Goal: Task Accomplishment & Management: Use online tool/utility

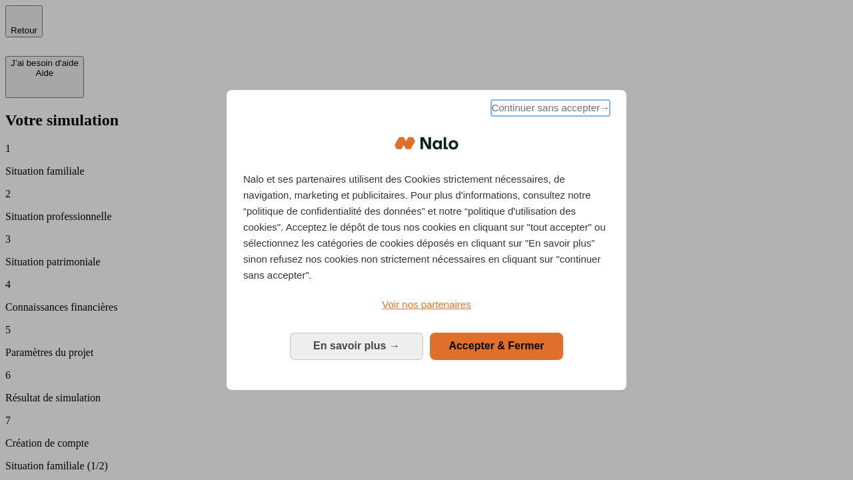
click at [549, 110] on span "Continuer sans accepter →" at bounding box center [550, 108] width 119 height 16
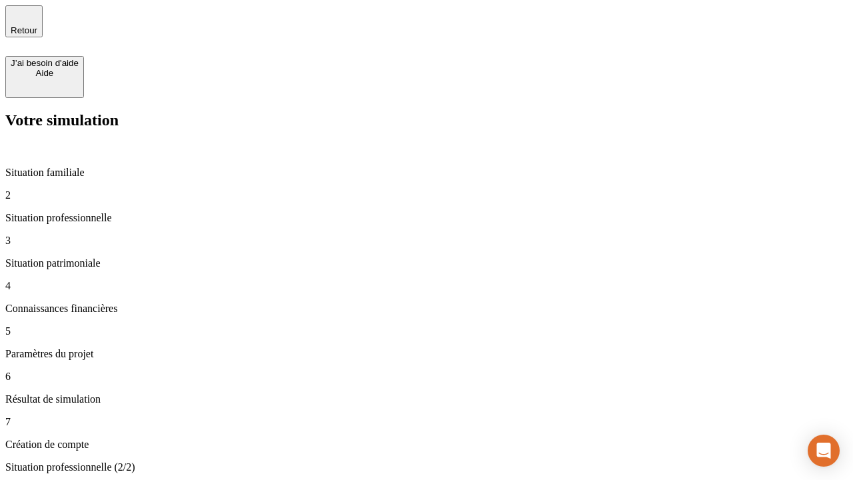
type input "30 000"
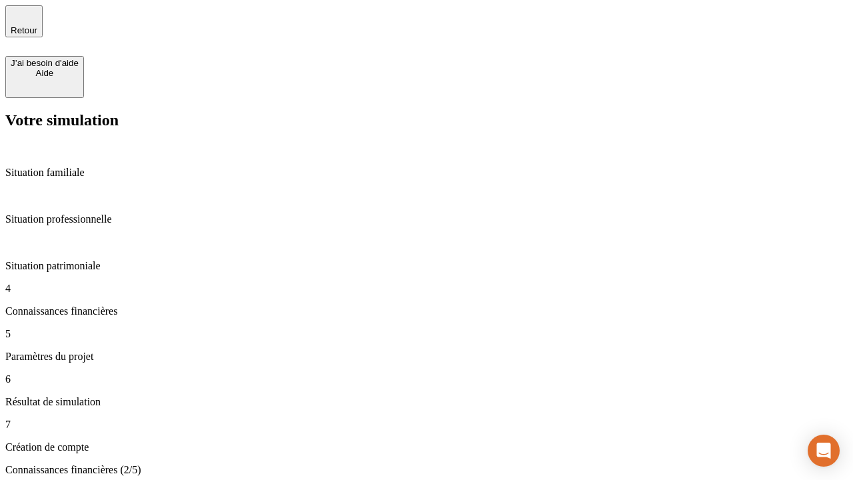
scroll to position [3, 0]
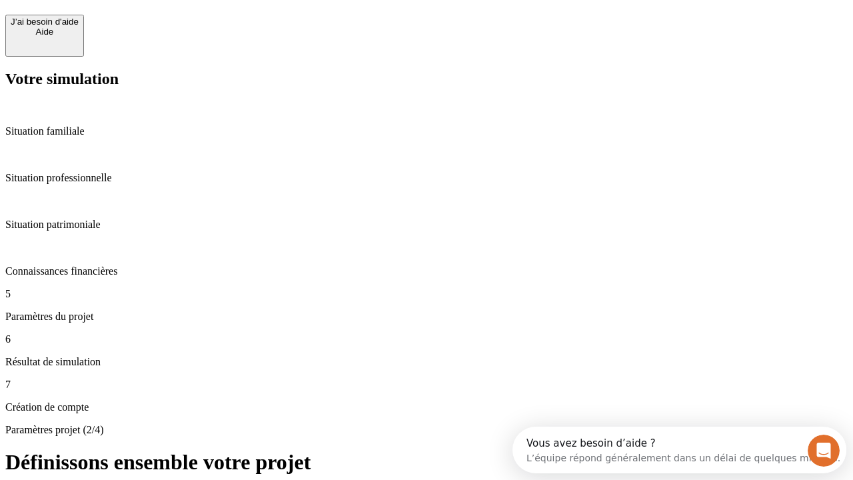
scroll to position [12, 0]
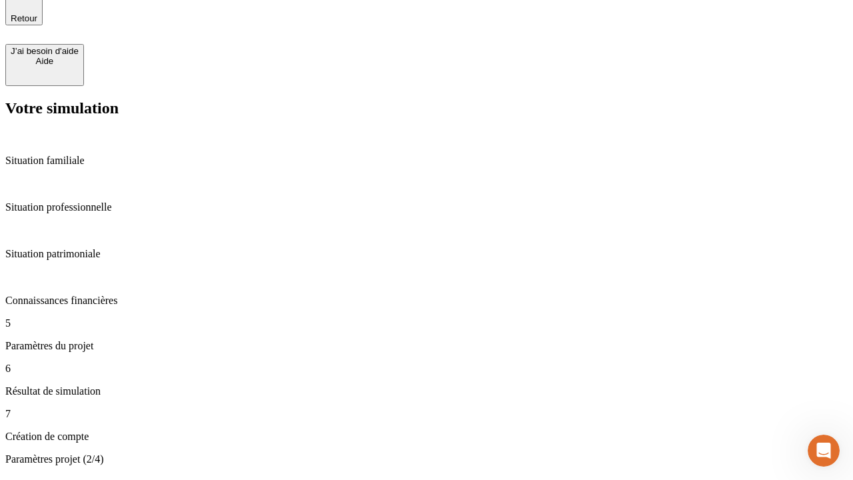
type input "25"
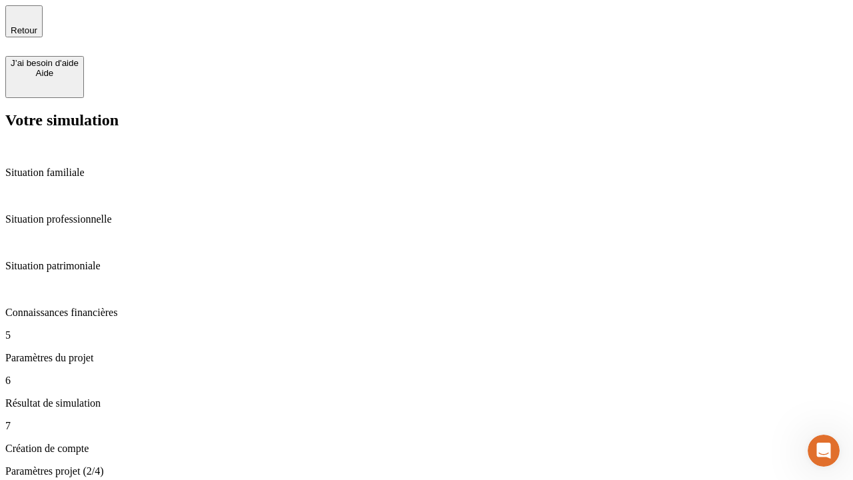
type input "64"
type input "1 000"
type input "640"
